Goal: Information Seeking & Learning: Learn about a topic

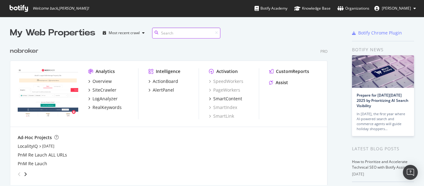
scroll to position [141, 318]
click at [108, 83] on div "Overview" at bounding box center [101, 81] width 19 height 6
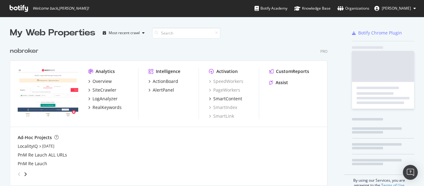
scroll to position [181, 415]
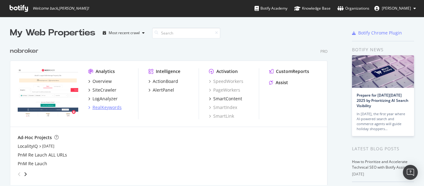
click at [110, 106] on div "RealKeywords" at bounding box center [106, 107] width 29 height 6
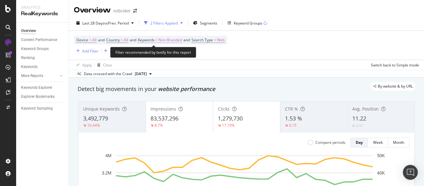
click at [173, 40] on span "Non-Branded" at bounding box center [170, 40] width 23 height 9
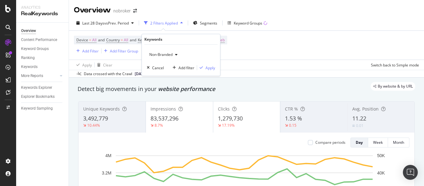
click at [170, 53] on span "Non-Branded" at bounding box center [160, 54] width 26 height 5
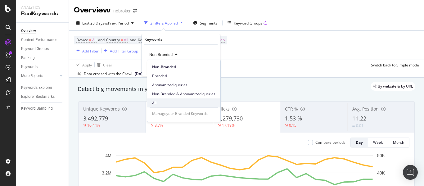
click at [154, 99] on div "All" at bounding box center [183, 102] width 73 height 9
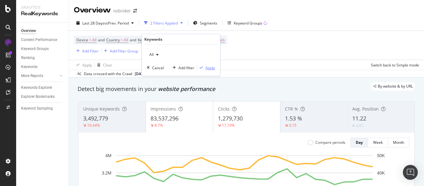
click at [208, 67] on div "Apply" at bounding box center [210, 67] width 10 height 5
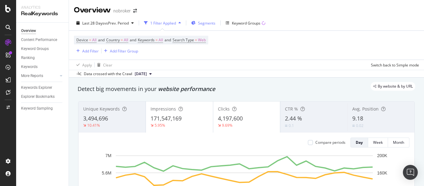
click at [206, 24] on span "Segments" at bounding box center [206, 22] width 17 height 5
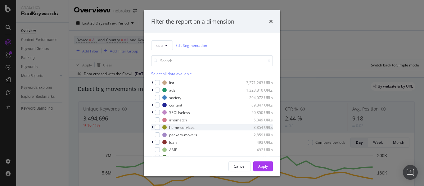
click at [153, 128] on icon "modal" at bounding box center [152, 127] width 2 height 4
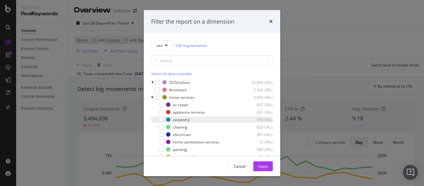
scroll to position [30, 0]
click at [162, 126] on div "modal" at bounding box center [161, 126] width 5 height 5
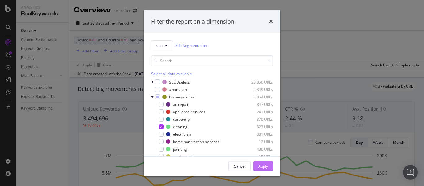
click at [263, 167] on div "Apply" at bounding box center [263, 165] width 10 height 5
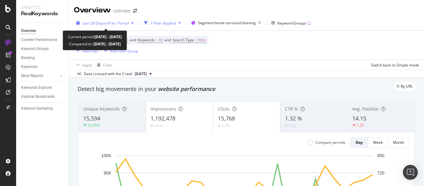
click at [99, 20] on span "Last 28 Days" at bounding box center [93, 22] width 22 height 5
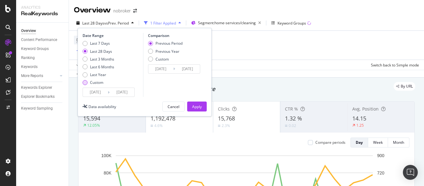
click at [83, 81] on div "Custom" at bounding box center [85, 82] width 5 height 5
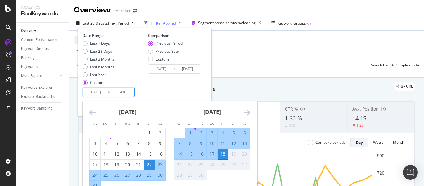
click at [95, 94] on input "2025/08/22" at bounding box center [95, 92] width 25 height 9
click at [91, 110] on icon "Move backward to switch to the previous month." at bounding box center [92, 112] width 7 height 7
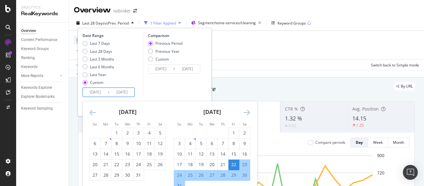
click at [91, 110] on icon "Move backward to switch to the previous month." at bounding box center [92, 112] width 7 height 7
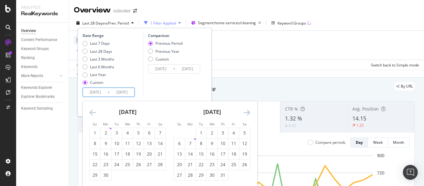
click at [91, 110] on icon "Move backward to switch to the previous month." at bounding box center [92, 112] width 7 height 7
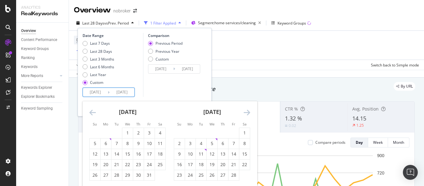
click at [91, 110] on icon "Move backward to switch to the previous month." at bounding box center [92, 112] width 7 height 7
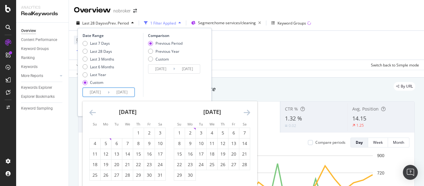
click at [248, 110] on icon "Move forward to switch to the next month." at bounding box center [247, 112] width 7 height 7
click at [222, 135] on div "3" at bounding box center [223, 133] width 11 height 6
type input "2024/10/03"
type input "2023/10/18"
type input "2024/10/02"
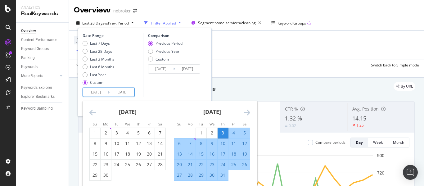
click at [244, 144] on div "12" at bounding box center [244, 143] width 11 height 6
type input "2024/10/12"
type input "2024/09/23"
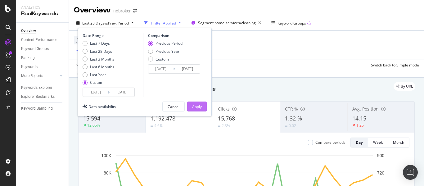
click at [195, 105] on div "Apply" at bounding box center [197, 106] width 10 height 5
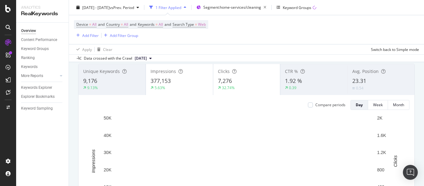
scroll to position [37, 0]
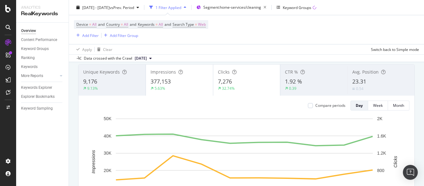
click at [177, 79] on div "377,153" at bounding box center [180, 82] width 58 height 8
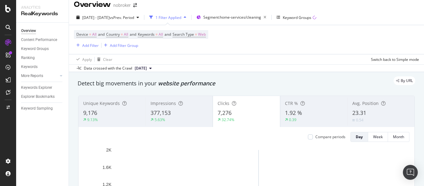
scroll to position [5, 0]
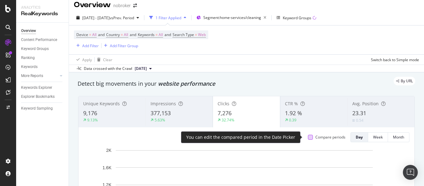
click at [308, 135] on div at bounding box center [310, 137] width 5 height 5
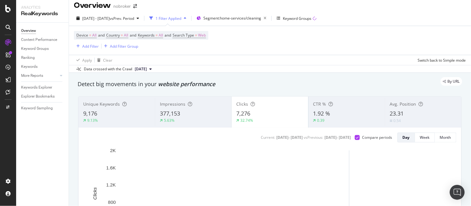
scroll to position [6, 0]
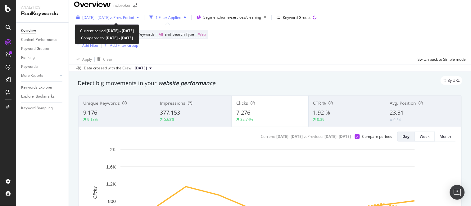
click at [118, 13] on div "2024 Oct. 3rd - Oct. 12th vs Prev. Period" at bounding box center [108, 17] width 68 height 9
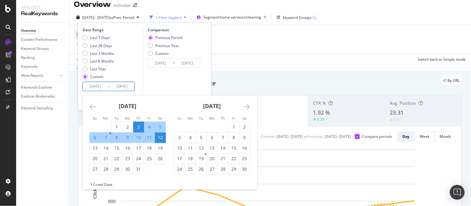
click at [124, 87] on input "2024/10/12" at bounding box center [122, 86] width 25 height 9
click at [141, 169] on div "31" at bounding box center [138, 169] width 11 height 6
type input "2024/10/31"
type input "2024/09/04"
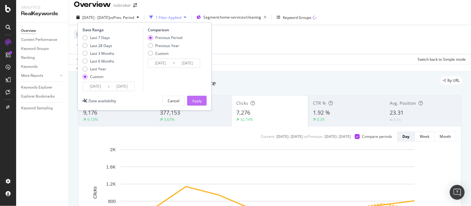
click at [194, 101] on div "Apply" at bounding box center [197, 100] width 10 height 5
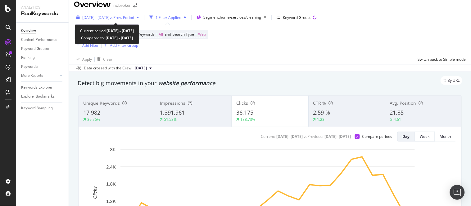
click at [110, 17] on span "2024 Oct. 3rd - Oct. 31st" at bounding box center [95, 17] width 27 height 5
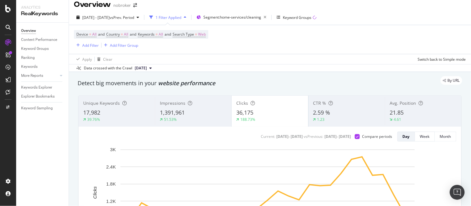
click at [240, 48] on div "Device = All and Country = All and Keywords = All and Search Type = Web Add Fil…" at bounding box center [270, 39] width 392 height 29
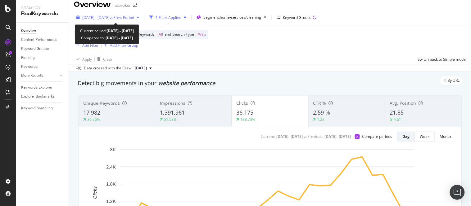
click at [104, 16] on span "2024 Oct. 3rd - Oct. 31st" at bounding box center [95, 17] width 27 height 5
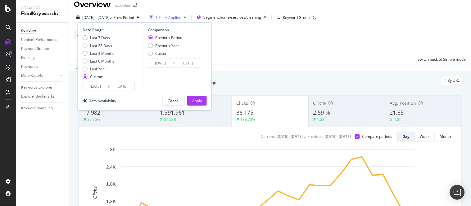
click at [261, 51] on div "Device = All and Country = All and Keywords = All and Search Type = Web Add Fil…" at bounding box center [270, 39] width 392 height 29
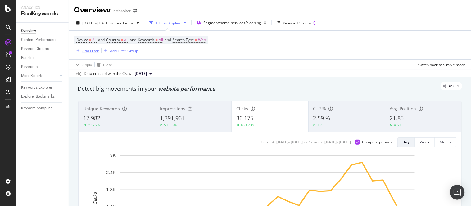
click at [89, 49] on div "Add Filter" at bounding box center [90, 50] width 16 height 5
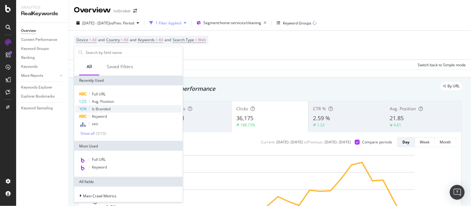
click at [104, 111] on span "Is Branded" at bounding box center [101, 108] width 19 height 5
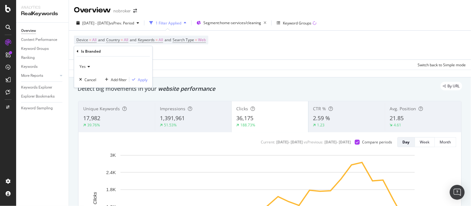
click at [88, 64] on div "Yes" at bounding box center [113, 67] width 68 height 10
click at [88, 86] on div "No" at bounding box center [114, 87] width 66 height 8
click at [140, 80] on div "Apply" at bounding box center [143, 79] width 10 height 5
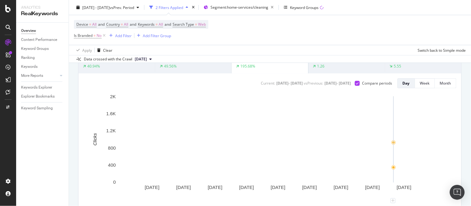
scroll to position [60, 0]
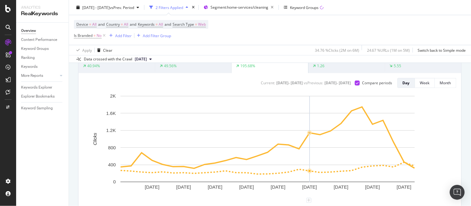
click at [306, 129] on rect "A chart." at bounding box center [267, 139] width 294 height 86
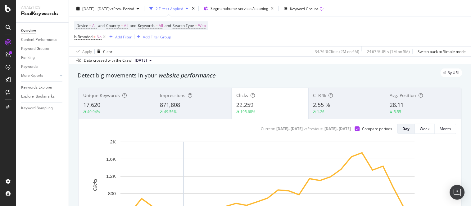
scroll to position [0, 0]
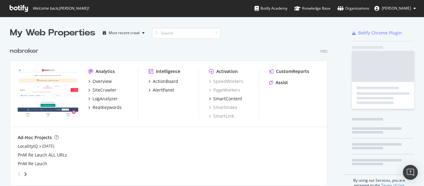
scroll to position [141, 318]
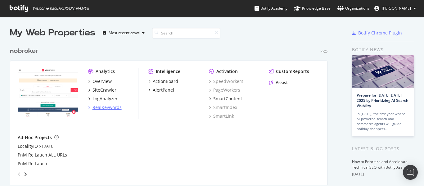
click at [117, 107] on div "RealKeywords" at bounding box center [106, 107] width 29 height 6
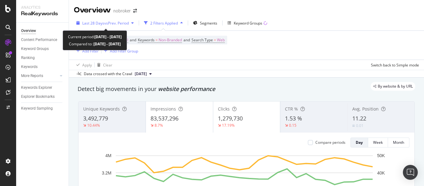
click at [105, 22] on span "vs Prev. Period" at bounding box center [116, 22] width 25 height 5
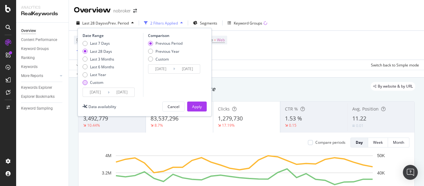
click at [85, 81] on div "Custom" at bounding box center [85, 82] width 5 height 5
click at [198, 110] on div "Apply" at bounding box center [197, 106] width 10 height 9
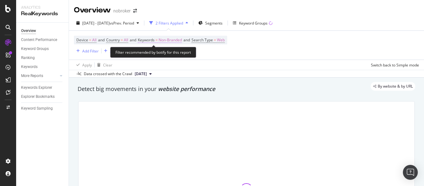
click at [176, 38] on span "Non-Branded" at bounding box center [170, 40] width 23 height 9
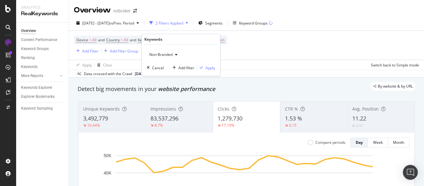
click at [165, 53] on span "Non-Branded" at bounding box center [160, 54] width 26 height 5
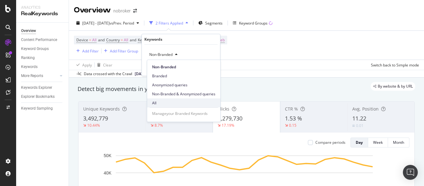
click at [157, 100] on span "All" at bounding box center [183, 103] width 63 height 6
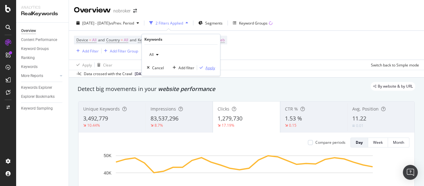
click at [212, 67] on div "Apply" at bounding box center [210, 67] width 10 height 5
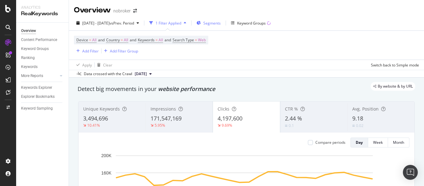
click at [221, 25] on span "Segments" at bounding box center [211, 22] width 17 height 5
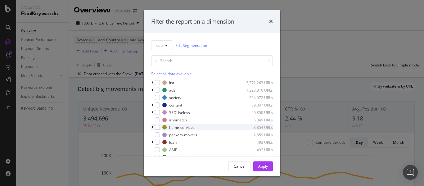
click at [152, 127] on icon "modal" at bounding box center [152, 127] width 2 height 4
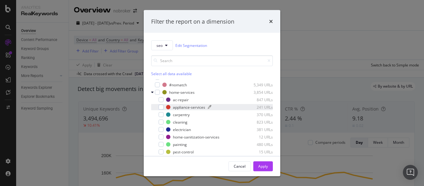
scroll to position [35, 0]
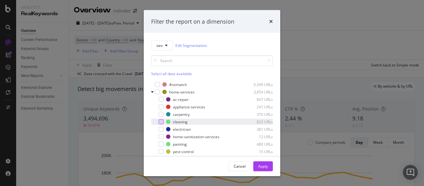
click at [161, 123] on div "modal" at bounding box center [161, 121] width 5 height 5
click at [260, 167] on div "Apply" at bounding box center [263, 165] width 10 height 5
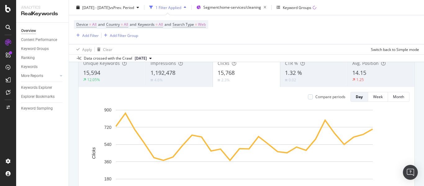
scroll to position [13, 0]
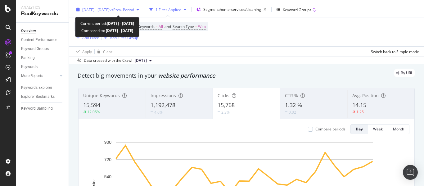
click at [134, 12] on span "vs Prev. Period" at bounding box center [122, 9] width 25 height 5
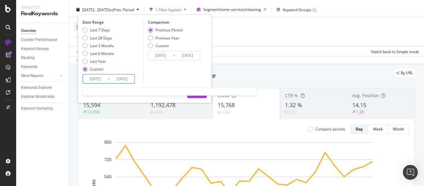
click at [102, 81] on input "2025/08/22" at bounding box center [95, 78] width 25 height 9
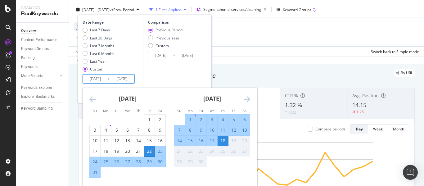
click at [178, 142] on div "14" at bounding box center [179, 140] width 11 height 6
type input "2025/09/14"
type input "2025/09/09"
type input "2025/09/13"
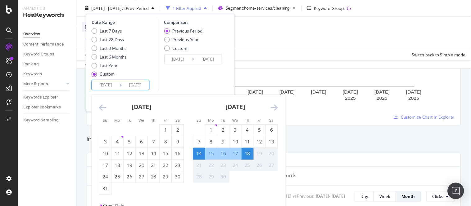
scroll to position [164, 0]
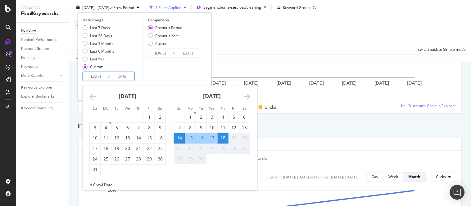
click at [225, 137] on div "18" at bounding box center [223, 138] width 11 height 6
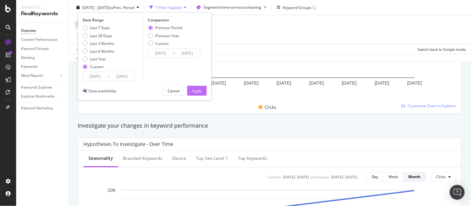
click at [202, 91] on button "Apply" at bounding box center [197, 91] width 20 height 10
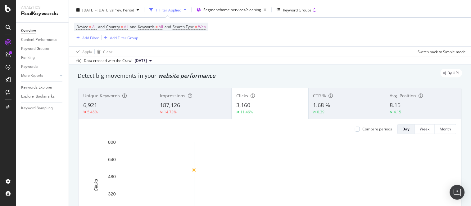
scroll to position [7, 0]
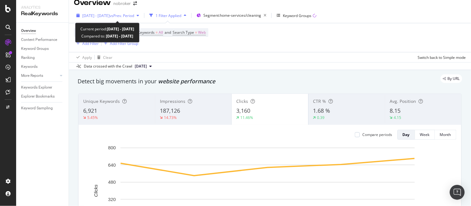
click at [107, 16] on span "2025 Sep. 14th - Sep. 18th" at bounding box center [95, 15] width 27 height 5
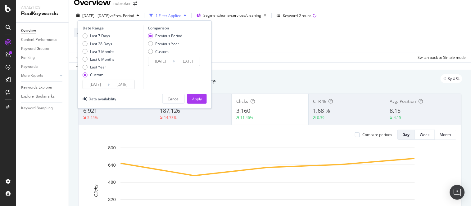
click at [248, 46] on div "Device = All and Country = All and Keywords = All and Search Type = Web Add Fil…" at bounding box center [270, 37] width 392 height 29
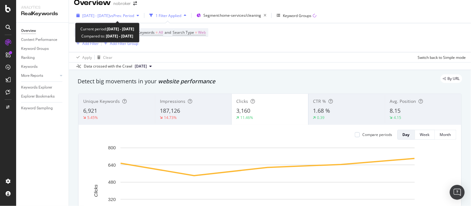
click at [108, 15] on span "2025 Sep. 14th - Sep. 18th" at bounding box center [95, 15] width 27 height 5
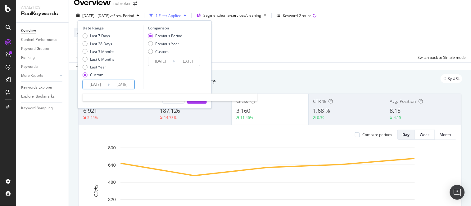
click at [101, 86] on input "2025/09/14" at bounding box center [95, 84] width 25 height 9
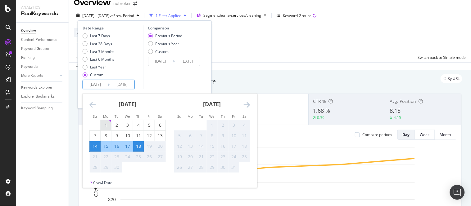
click at [106, 125] on div "1" at bounding box center [106, 125] width 11 height 6
type input "[DATE]"
type input "2025/08/14"
type input "[DATE]"
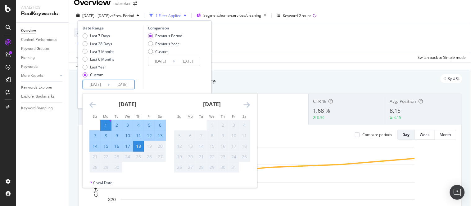
click at [91, 105] on icon "Move backward to switch to the previous month." at bounding box center [92, 104] width 7 height 7
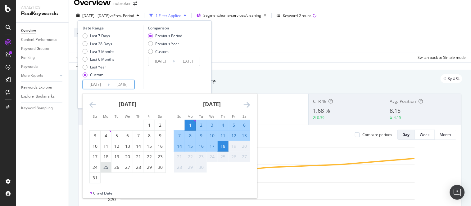
click at [106, 168] on div "25" at bounding box center [106, 167] width 11 height 6
type input "2025/08/25"
type input "2025/07/31"
type input "[DATE]"
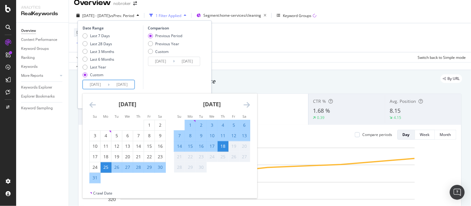
click at [223, 148] on div "18" at bounding box center [223, 146] width 11 height 6
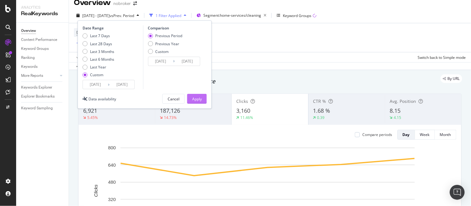
click at [190, 101] on button "Apply" at bounding box center [197, 99] width 20 height 10
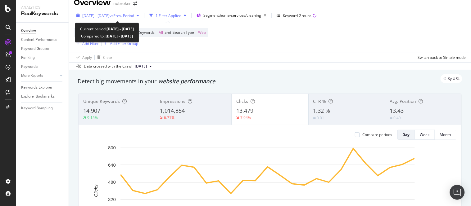
click at [110, 14] on span "2025 Aug. 25th - Sep. 18th" at bounding box center [95, 15] width 27 height 5
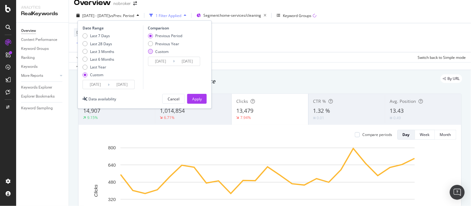
click at [150, 50] on div "Custom" at bounding box center [150, 51] width 5 height 5
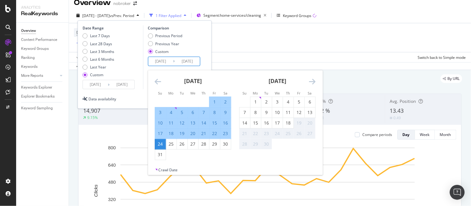
click at [159, 63] on input "2025/07/31" at bounding box center [160, 61] width 25 height 9
click at [158, 83] on icon "Move backward to switch to the previous month." at bounding box center [158, 81] width 7 height 7
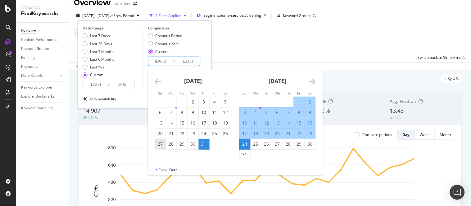
click at [159, 143] on div "27" at bounding box center [160, 144] width 11 height 6
type input "[DATE]"
click at [244, 145] on div "24" at bounding box center [244, 144] width 11 height 6
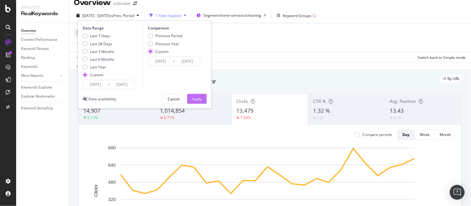
click at [194, 96] on div "Apply" at bounding box center [197, 98] width 10 height 9
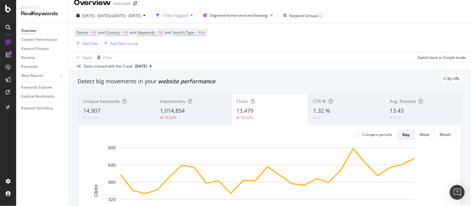
click at [312, 141] on div "Compare periods Day Week Month 27 Aug. 2025 29 Aug. 2025 31 Aug. 2025 2 Sep. 20…" at bounding box center [270, 197] width 383 height 145
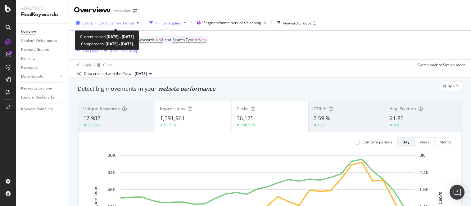
click at [110, 22] on span "2024 Oct. 3rd - Oct. 31st" at bounding box center [95, 22] width 27 height 5
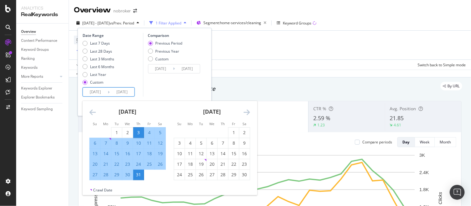
click at [93, 92] on input "2024/10/03" at bounding box center [95, 92] width 25 height 9
click at [91, 112] on icon "Move backward to switch to the previous month." at bounding box center [92, 112] width 7 height 7
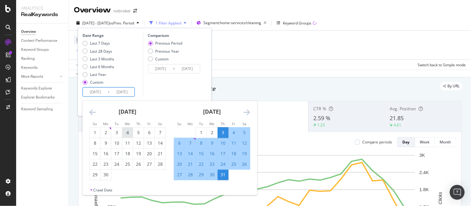
click at [128, 134] on div "4" at bounding box center [127, 133] width 11 height 6
type input "2024/09/04"
type input "2024/07/08"
type input "2024/09/03"
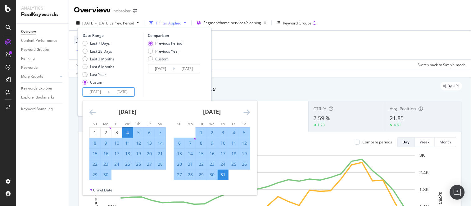
click at [212, 135] on div "2" at bounding box center [212, 133] width 11 height 6
type input "2024/10/02"
type input "2024/08/06"
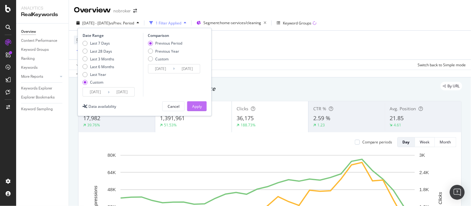
click at [198, 106] on div "Apply" at bounding box center [197, 106] width 10 height 5
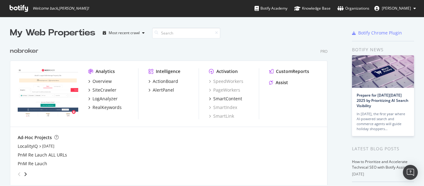
scroll to position [181, 415]
click at [110, 109] on div "RealKeywords" at bounding box center [106, 107] width 29 height 6
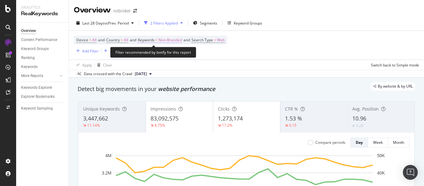
click at [181, 38] on span "Non-Branded" at bounding box center [170, 40] width 23 height 9
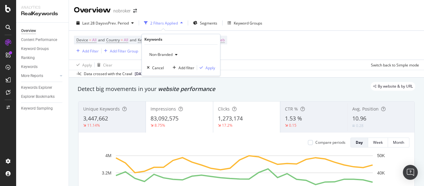
click at [167, 53] on span "Non-Branded" at bounding box center [160, 54] width 26 height 5
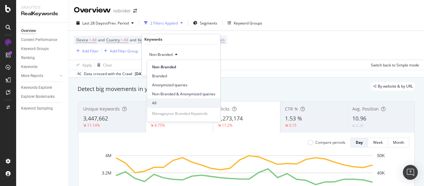
click at [159, 101] on span "All" at bounding box center [183, 103] width 63 height 6
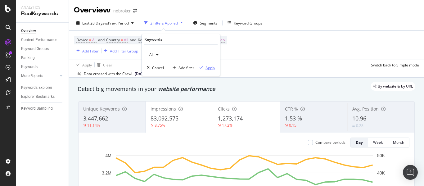
click at [211, 65] on div "Apply" at bounding box center [210, 67] width 10 height 5
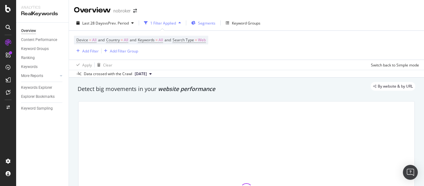
click at [202, 25] on span "Segments" at bounding box center [206, 22] width 17 height 5
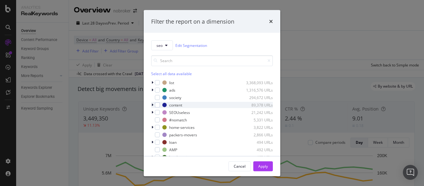
click at [151, 106] on icon "modal" at bounding box center [152, 105] width 2 height 4
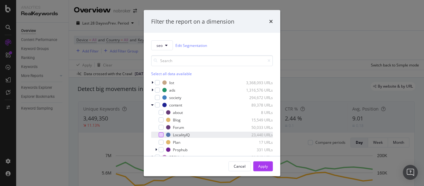
click at [161, 134] on div "modal" at bounding box center [161, 134] width 5 height 5
click at [262, 166] on div "Apply" at bounding box center [263, 165] width 10 height 5
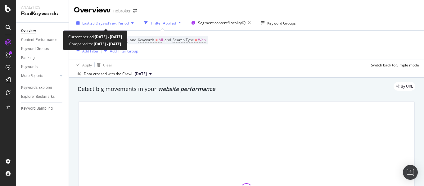
click at [98, 25] on span "Last 28 Days" at bounding box center [93, 22] width 22 height 5
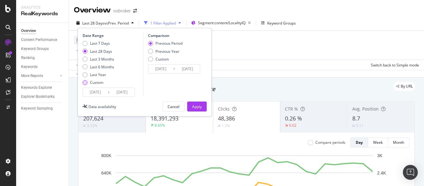
click at [85, 82] on div "Custom" at bounding box center [85, 82] width 5 height 5
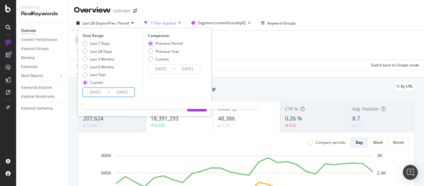
click at [107, 92] on input "[DATE]" at bounding box center [95, 92] width 25 height 9
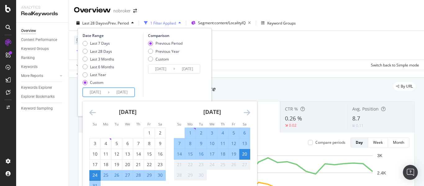
click at [189, 133] on div "1" at bounding box center [190, 133] width 11 height 6
type input "[DATE]"
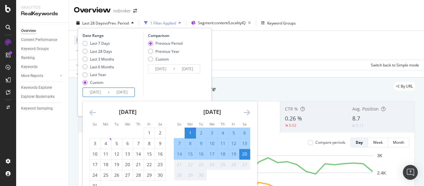
click at [248, 154] on div "20" at bounding box center [244, 154] width 11 height 6
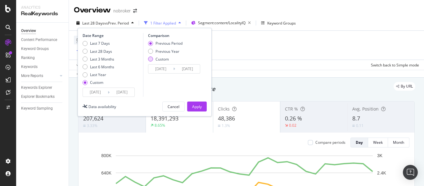
click at [149, 58] on div "Custom" at bounding box center [150, 58] width 5 height 5
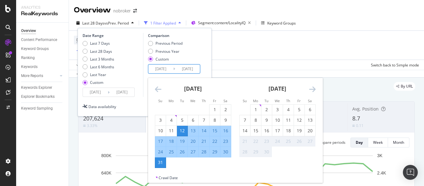
click at [163, 70] on input "[DATE]" at bounding box center [160, 69] width 25 height 9
click at [214, 110] on div "1" at bounding box center [214, 109] width 11 height 6
type input "[DATE]"
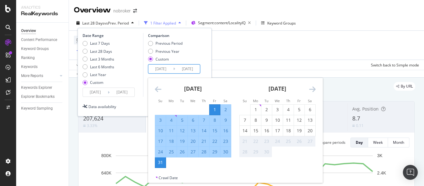
click at [161, 165] on div "31" at bounding box center [160, 162] width 11 height 6
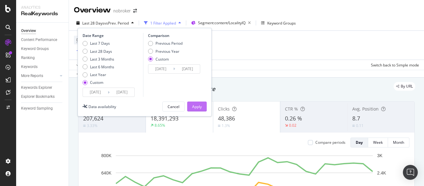
click at [195, 105] on div "Apply" at bounding box center [197, 106] width 10 height 5
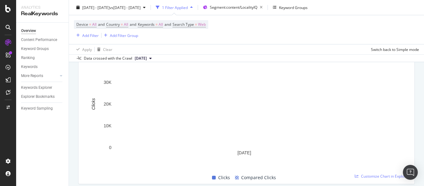
scroll to position [458, 0]
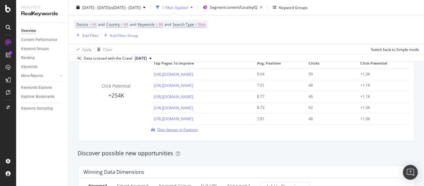
click at [191, 130] on span "Dive deeper in Explorer" at bounding box center [177, 129] width 41 height 5
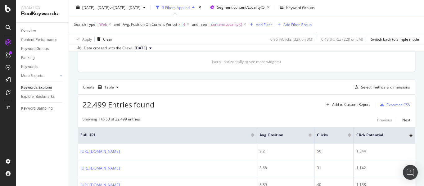
scroll to position [142, 0]
click at [376, 87] on div "Select metrics & dimensions" at bounding box center [385, 87] width 49 height 5
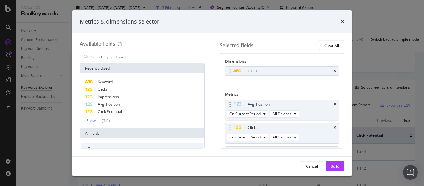
click at [331, 103] on div "Avg. Position" at bounding box center [282, 104] width 114 height 9
click at [333, 103] on icon "times" at bounding box center [334, 104] width 3 height 4
click at [333, 128] on icon "times" at bounding box center [334, 127] width 3 height 4
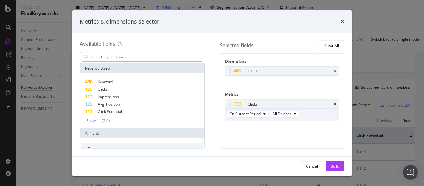
click at [125, 52] on input "modal" at bounding box center [147, 56] width 112 height 9
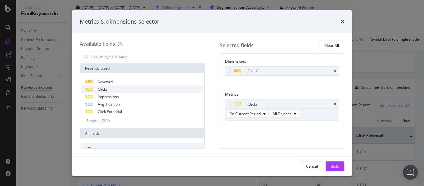
click at [103, 88] on span "Clicks" at bounding box center [103, 89] width 10 height 5
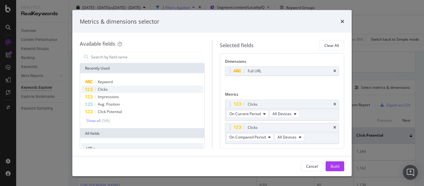
click at [103, 88] on span "Clicks" at bounding box center [103, 89] width 10 height 5
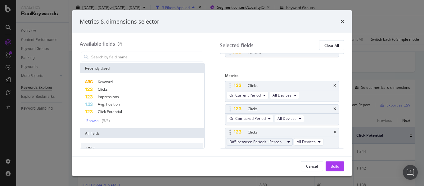
click at [277, 140] on span "Diff. between Periods - Percentage" at bounding box center [257, 141] width 56 height 5
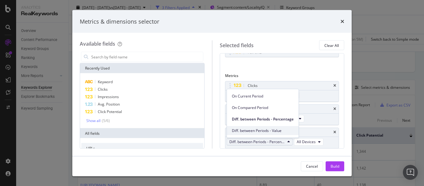
click at [260, 131] on span "Diff. between Periods - Value" at bounding box center [263, 131] width 62 height 6
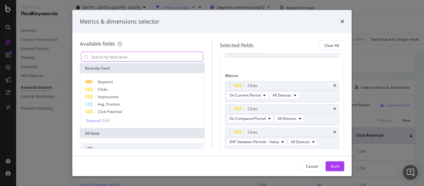
click at [146, 58] on input "modal" at bounding box center [147, 56] width 112 height 9
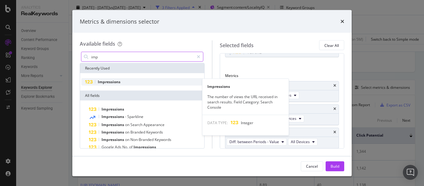
type input "imp"
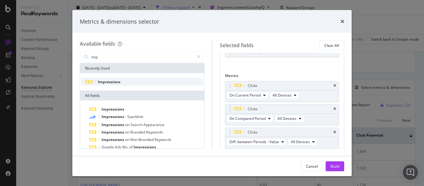
click at [133, 81] on div "Impressions" at bounding box center [142, 81] width 122 height 7
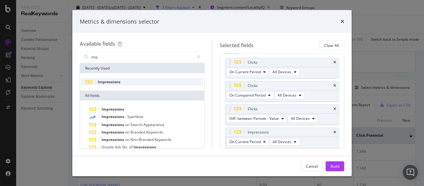
click at [133, 81] on div "Impressions" at bounding box center [142, 81] width 122 height 7
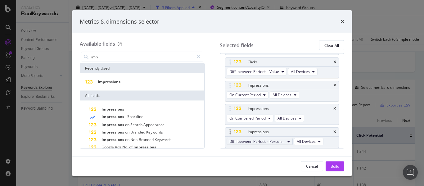
click at [278, 140] on span "Diff. between Periods - Percentage" at bounding box center [257, 141] width 56 height 5
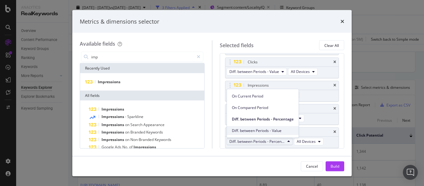
click at [269, 130] on span "Diff. between Periods - Value" at bounding box center [263, 131] width 62 height 6
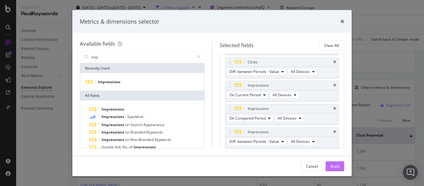
click at [343, 166] on button "Build" at bounding box center [335, 166] width 19 height 10
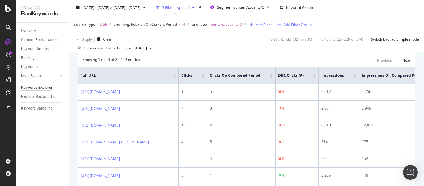
scroll to position [202, 0]
click at [316, 77] on div "Diff. Clicks (#)" at bounding box center [297, 75] width 38 height 6
click at [316, 76] on div at bounding box center [314, 77] width 3 height 2
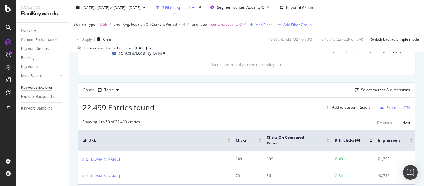
scroll to position [220, 0]
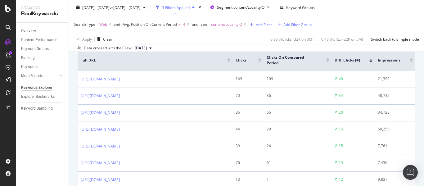
click at [372, 59] on div at bounding box center [370, 59] width 3 height 2
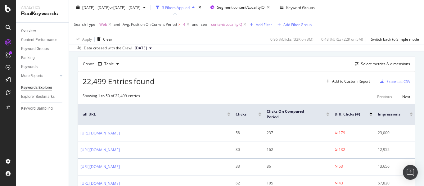
scroll to position [220, 0]
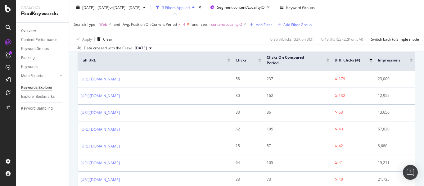
click at [187, 25] on icon at bounding box center [187, 24] width 5 height 6
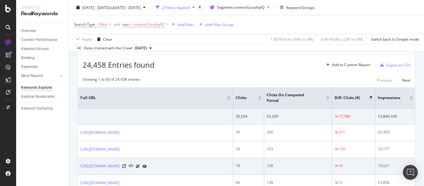
scroll to position [182, 0]
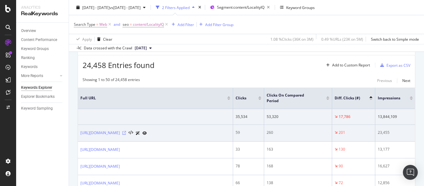
click at [126, 133] on icon at bounding box center [124, 133] width 4 height 4
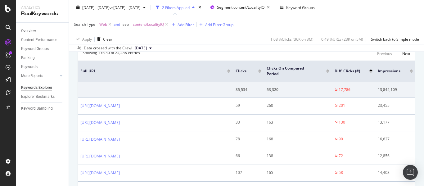
scroll to position [217, 0]
